Goal: Browse casually

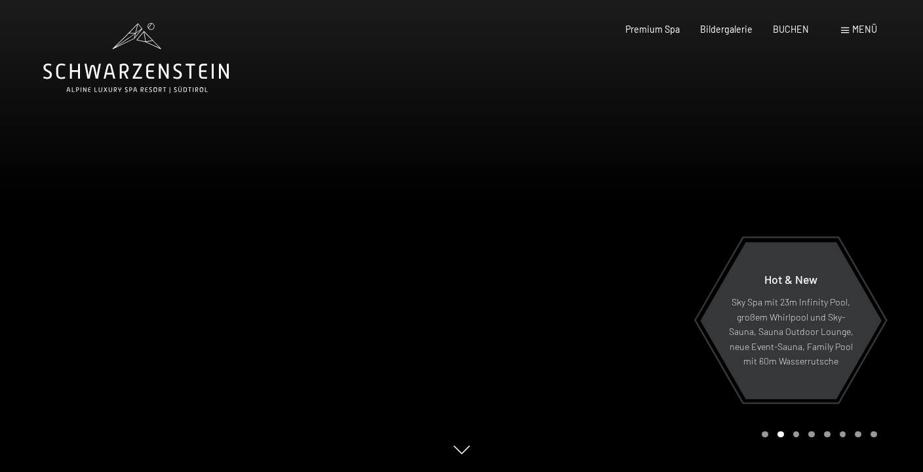
click at [577, 167] on div at bounding box center [691, 236] width 461 height 472
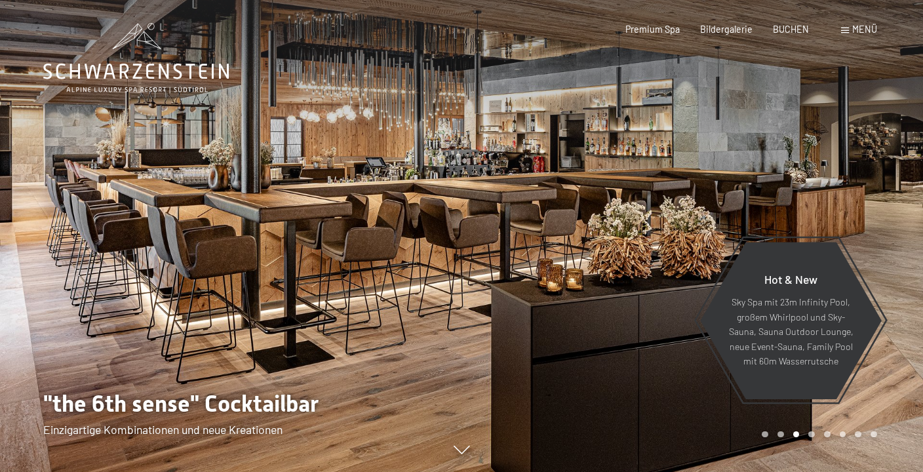
click at [241, 154] on div at bounding box center [230, 236] width 461 height 472
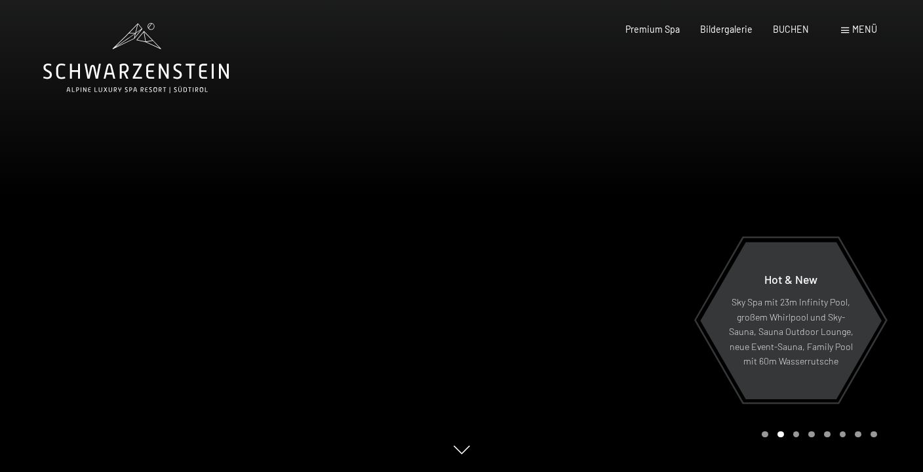
click at [208, 231] on div at bounding box center [230, 236] width 461 height 472
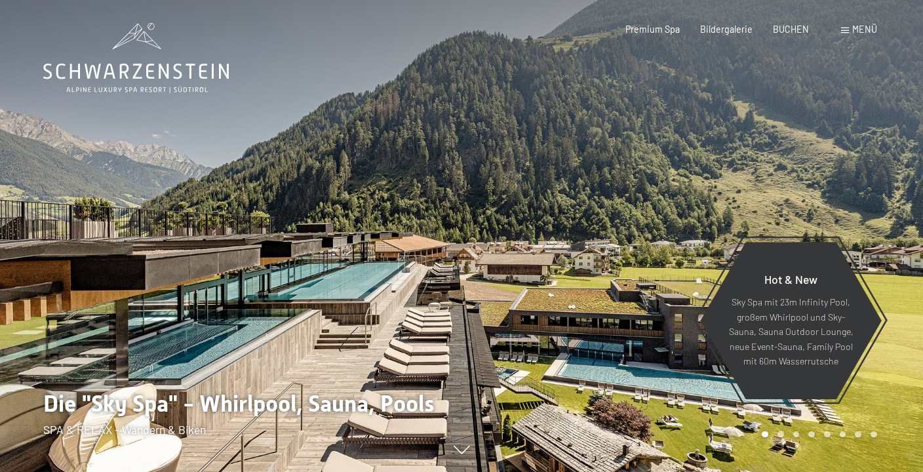
click at [611, 140] on div at bounding box center [691, 236] width 461 height 472
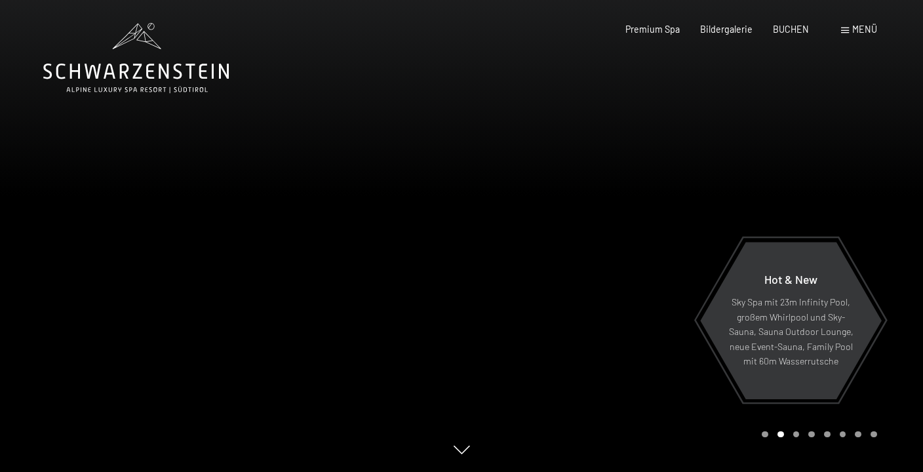
click at [611, 140] on div at bounding box center [691, 236] width 461 height 472
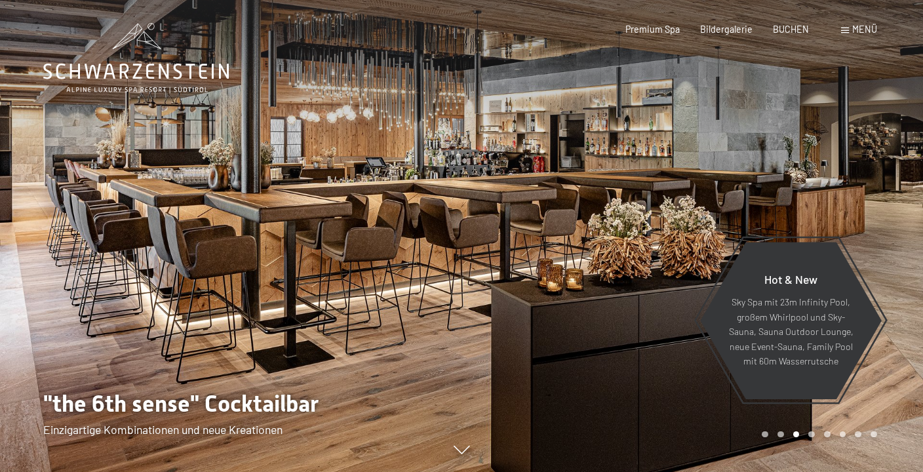
click at [212, 326] on div at bounding box center [230, 236] width 461 height 472
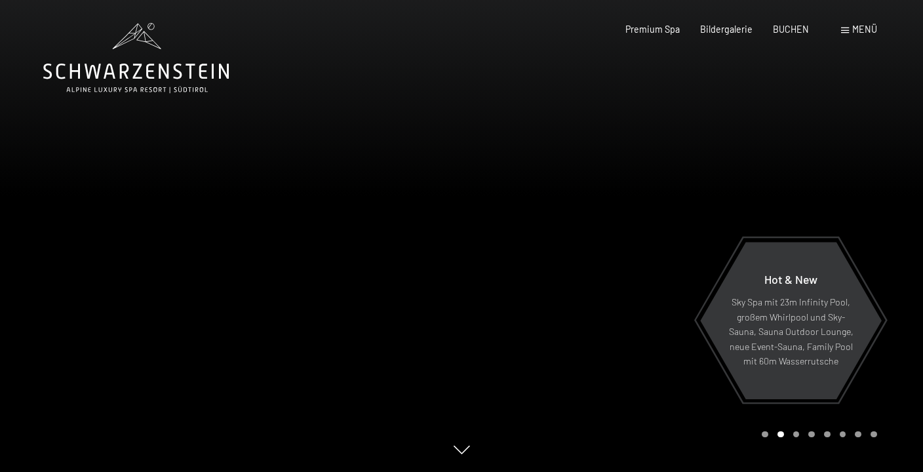
click at [134, 338] on div at bounding box center [230, 236] width 461 height 472
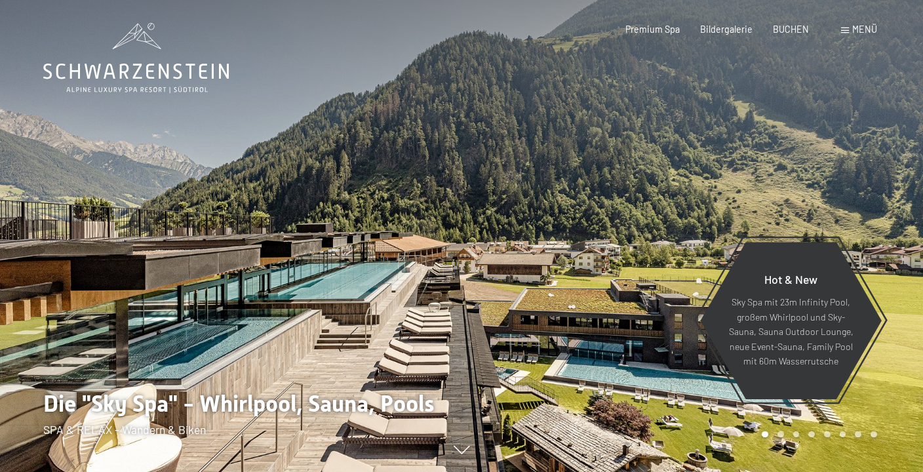
click at [670, 214] on div at bounding box center [691, 236] width 461 height 472
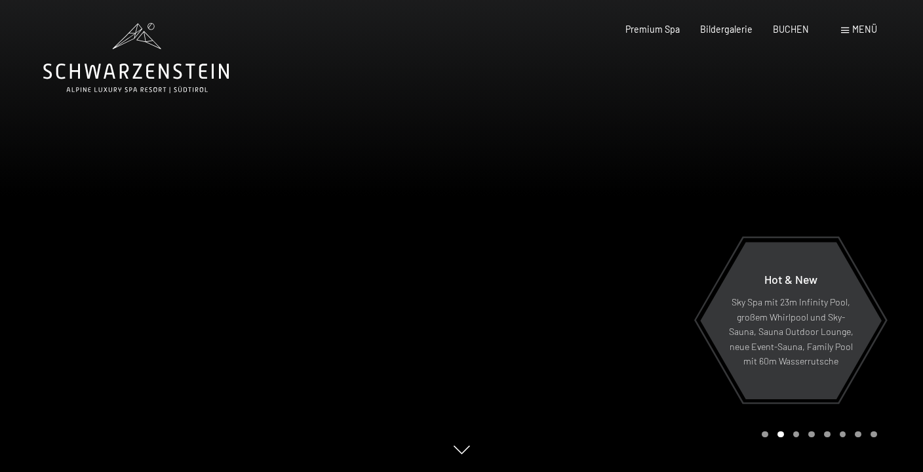
click at [670, 214] on div at bounding box center [691, 236] width 461 height 472
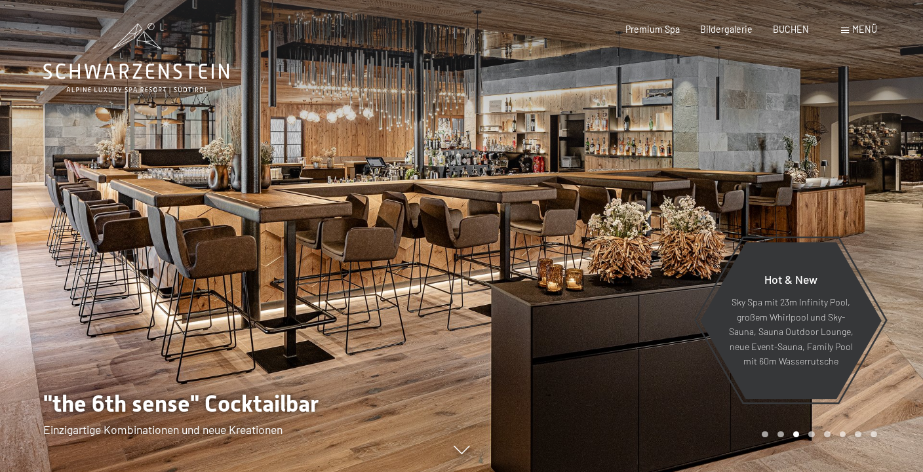
click at [670, 214] on div at bounding box center [691, 236] width 461 height 472
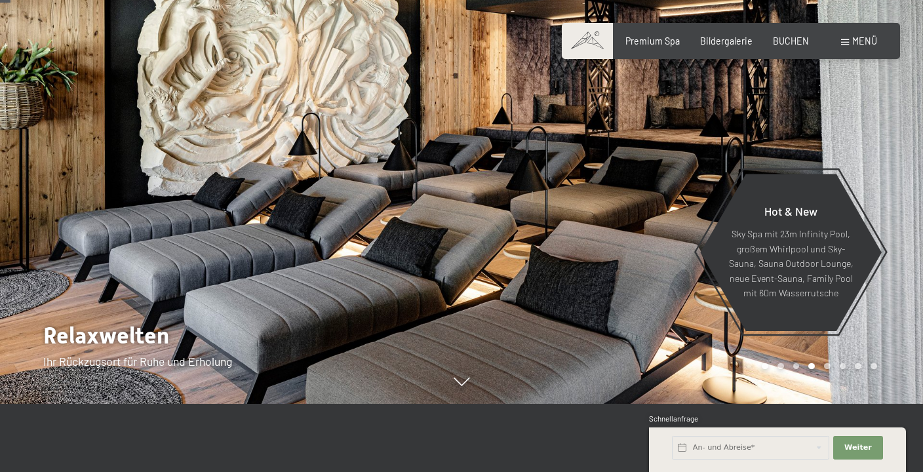
scroll to position [69, 0]
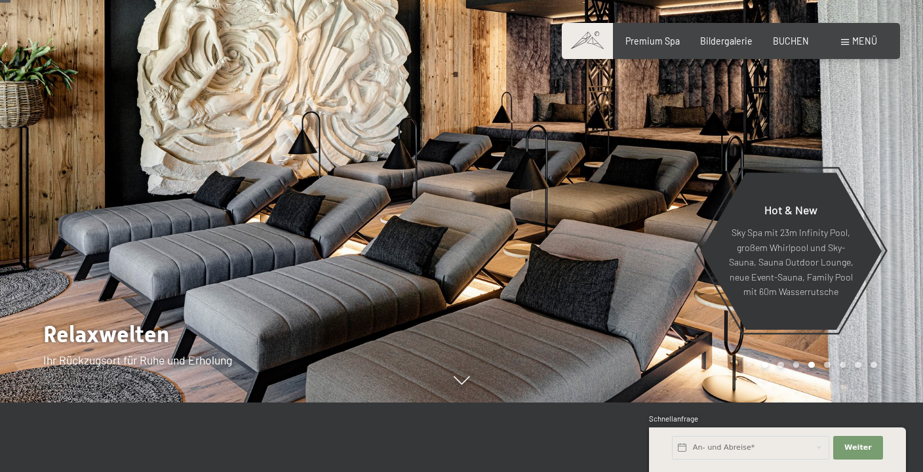
click at [670, 214] on div at bounding box center [691, 167] width 461 height 472
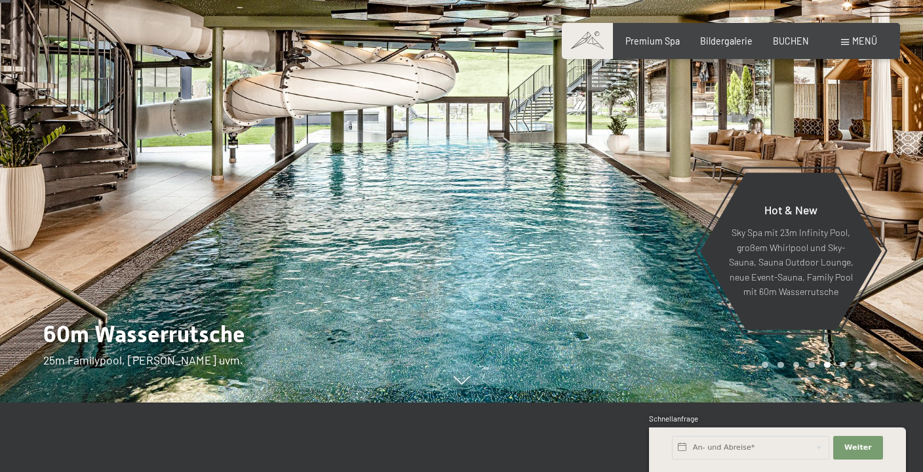
click at [670, 214] on div at bounding box center [691, 167] width 461 height 472
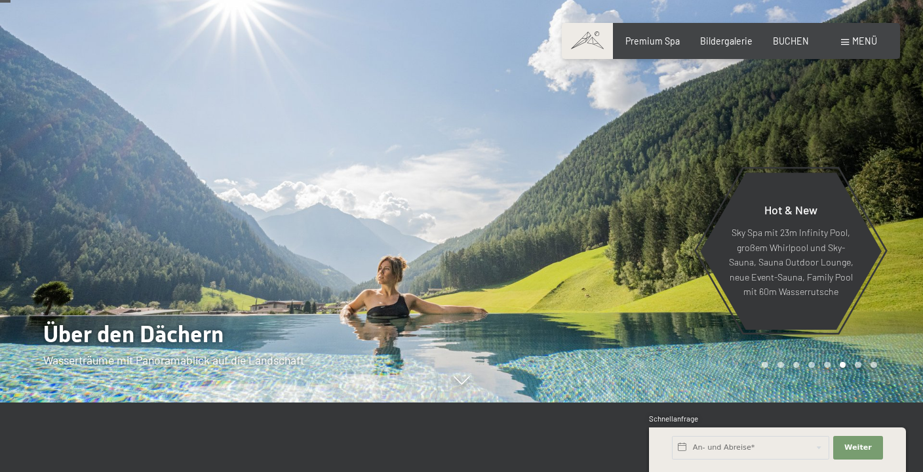
click at [670, 214] on div at bounding box center [691, 167] width 461 height 472
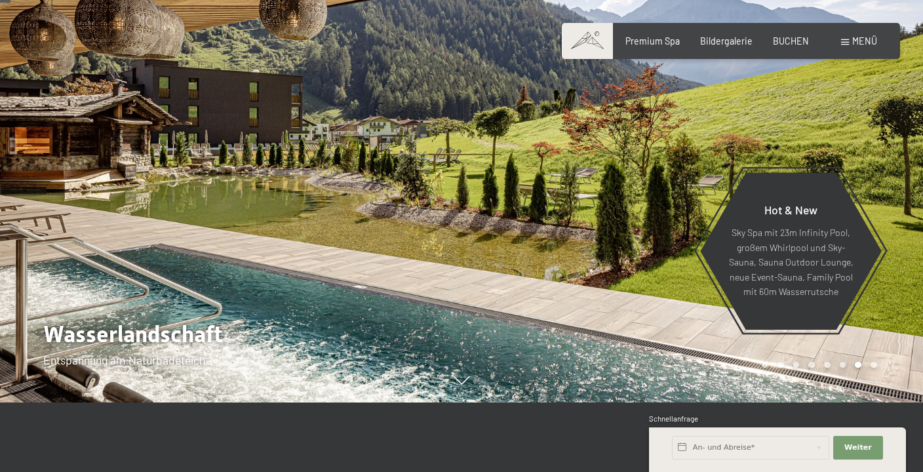
click at [670, 214] on div at bounding box center [691, 167] width 461 height 472
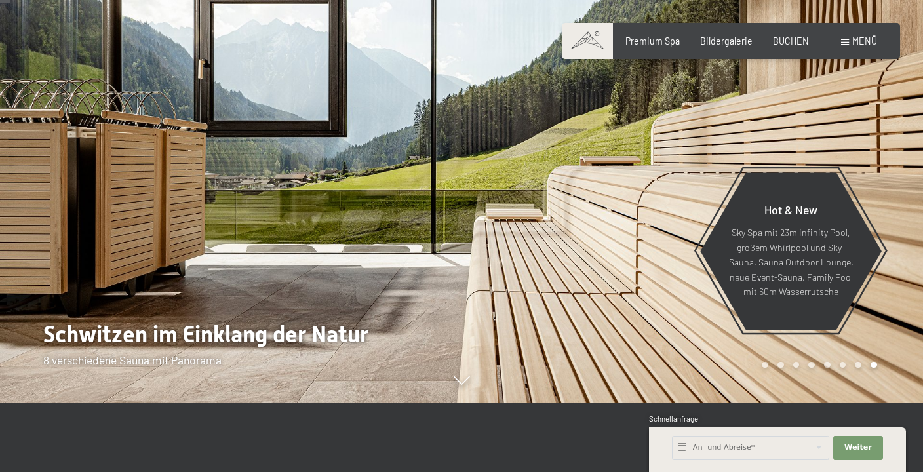
click at [670, 214] on div at bounding box center [691, 167] width 461 height 472
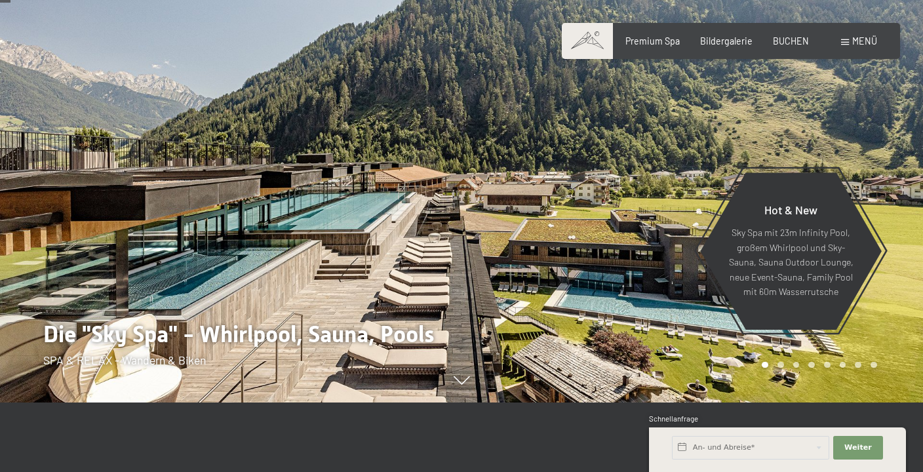
click at [670, 214] on div at bounding box center [691, 167] width 461 height 472
